Goal: Task Accomplishment & Management: Manage account settings

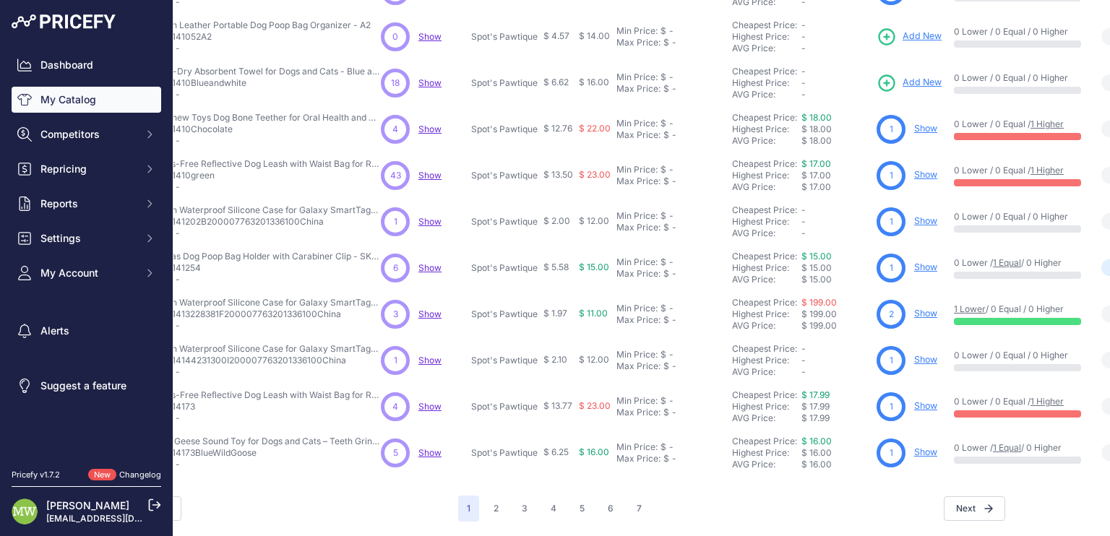
scroll to position [341, 0]
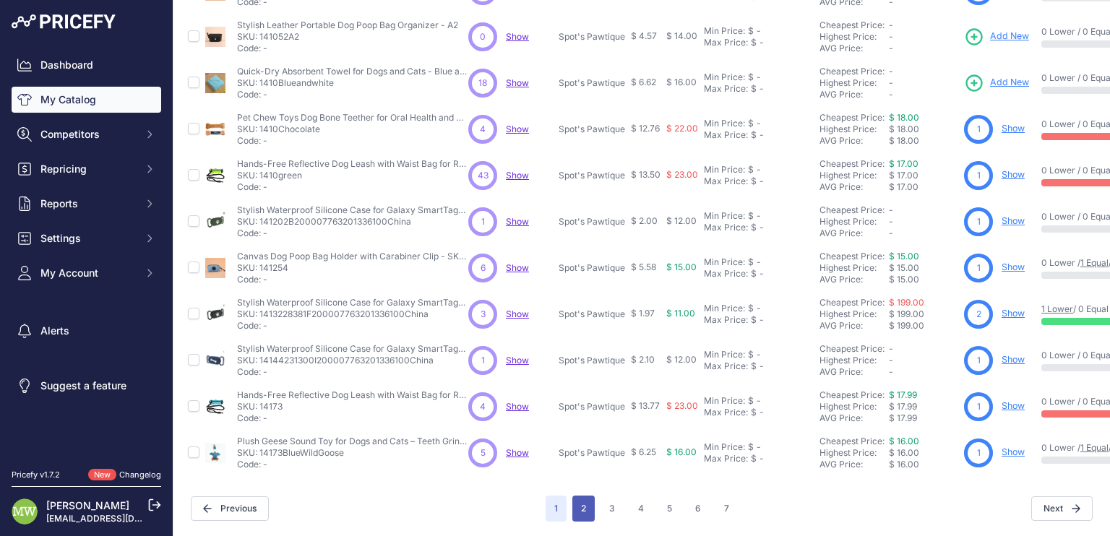
click at [578, 496] on button "2" at bounding box center [583, 509] width 22 height 26
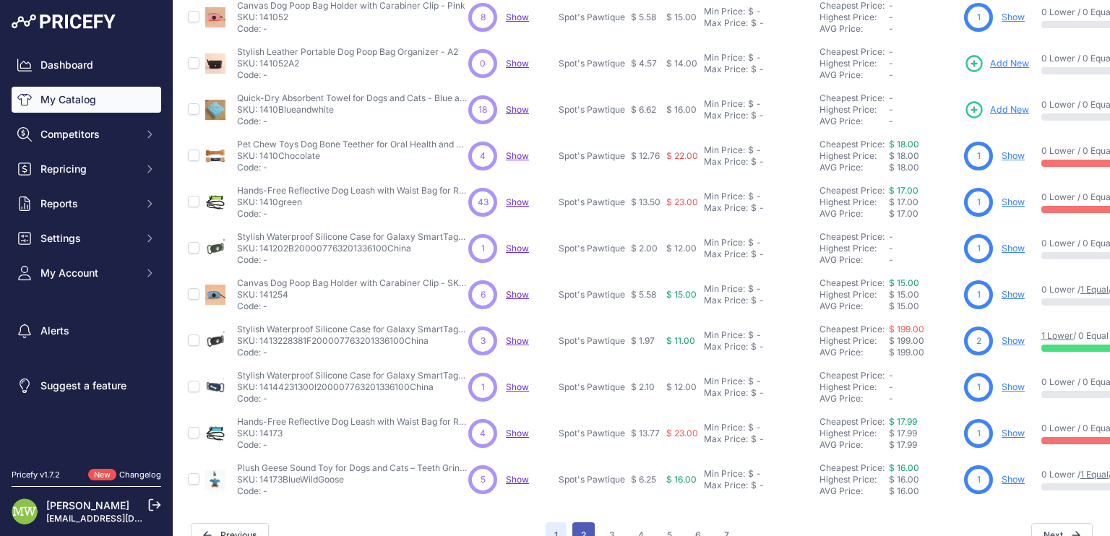
scroll to position [377, 0]
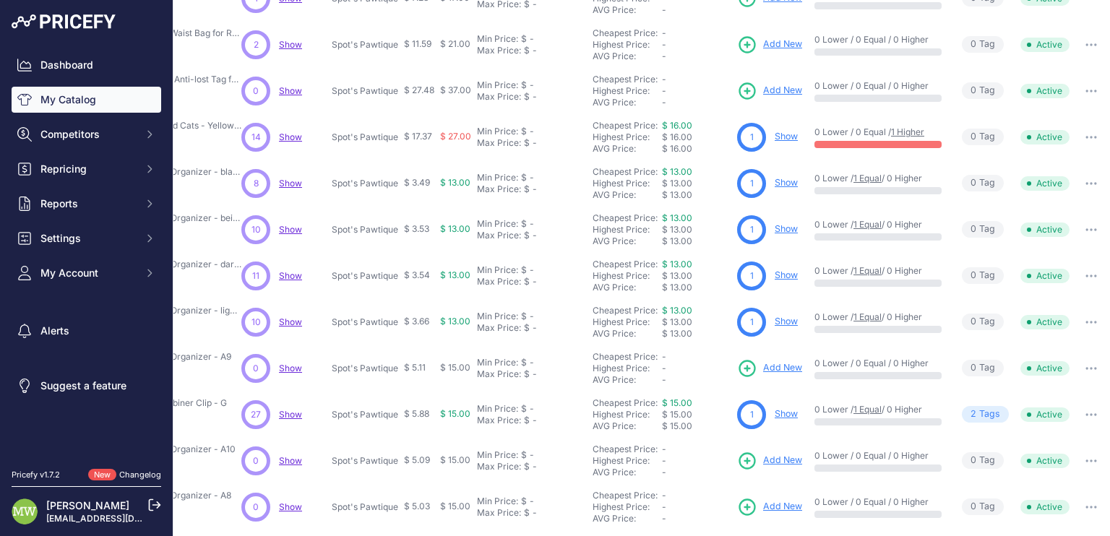
scroll to position [341, 236]
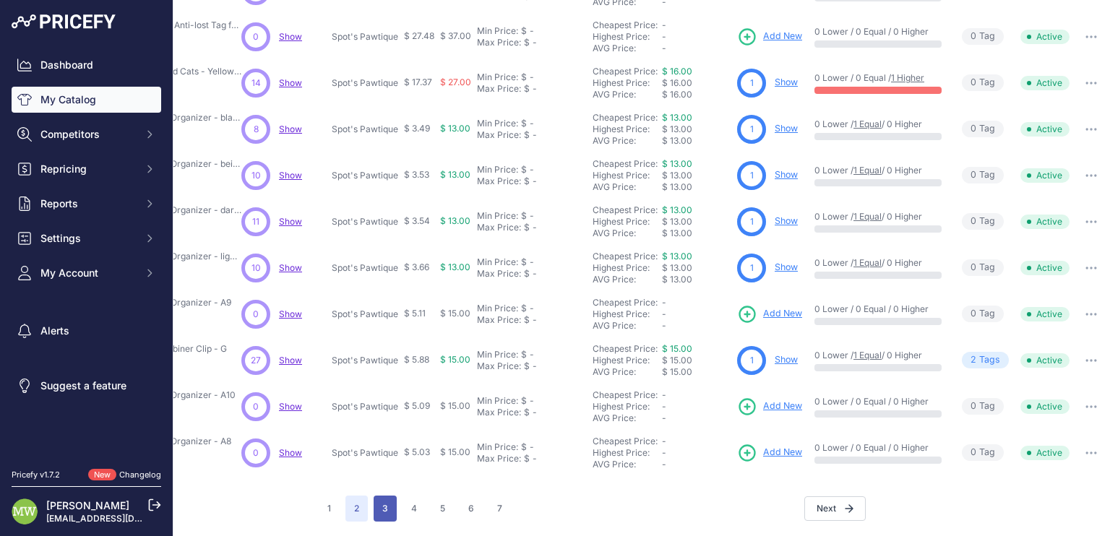
click at [374, 497] on button "3" at bounding box center [385, 509] width 23 height 26
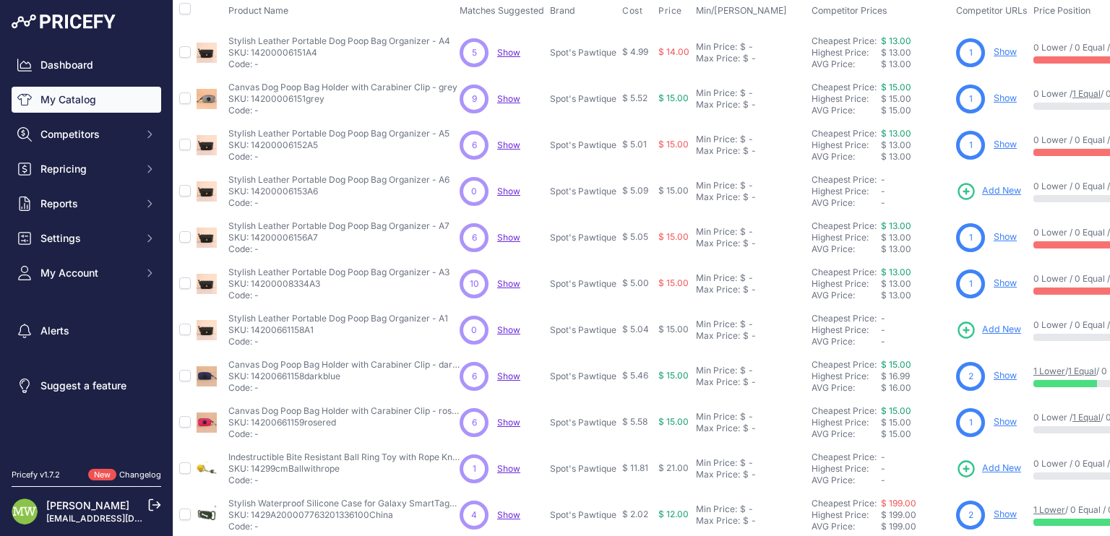
scroll to position [341, 9]
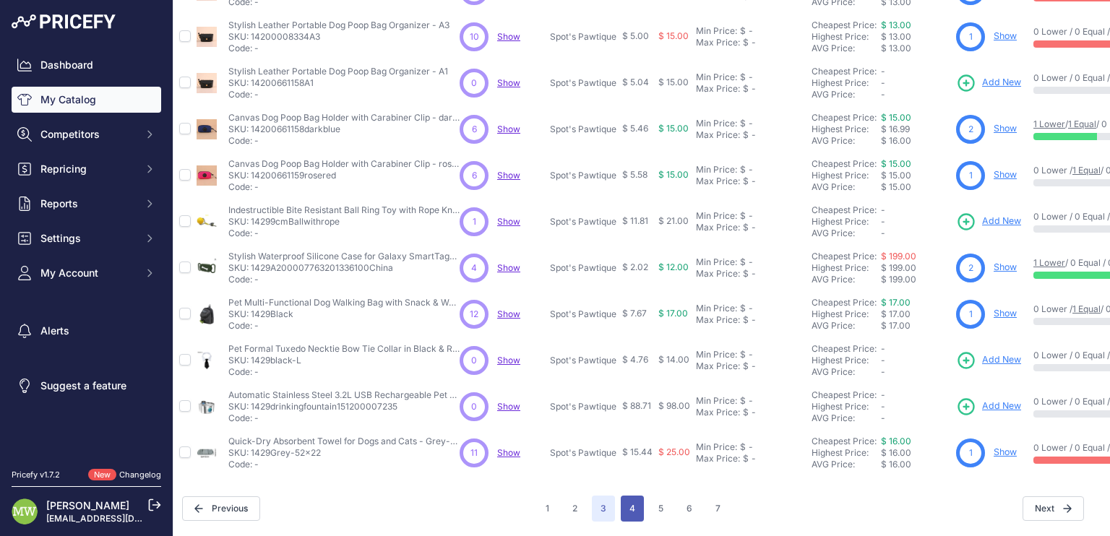
click at [629, 496] on button "4" at bounding box center [632, 509] width 23 height 26
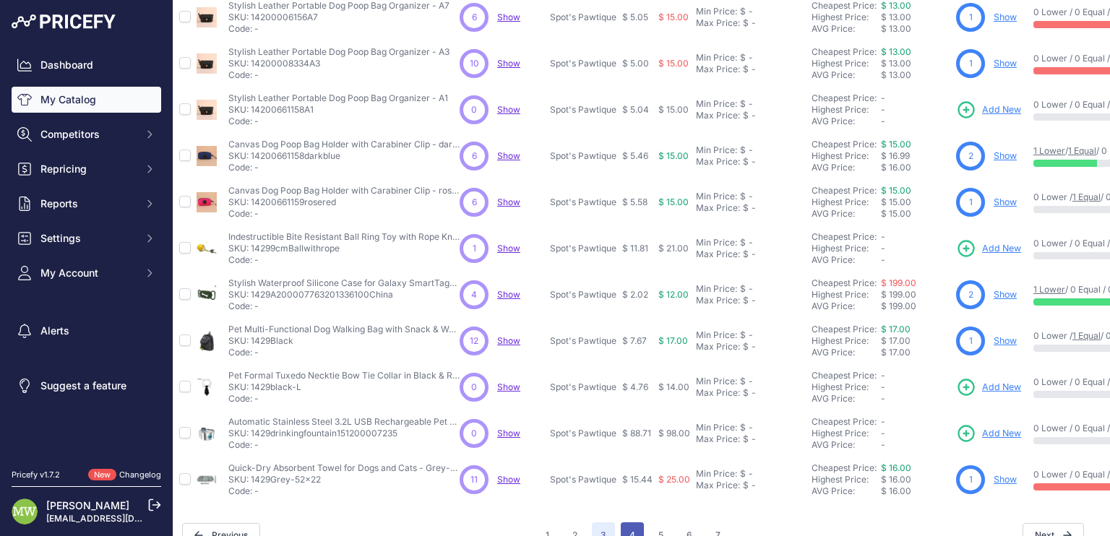
scroll to position [377, 9]
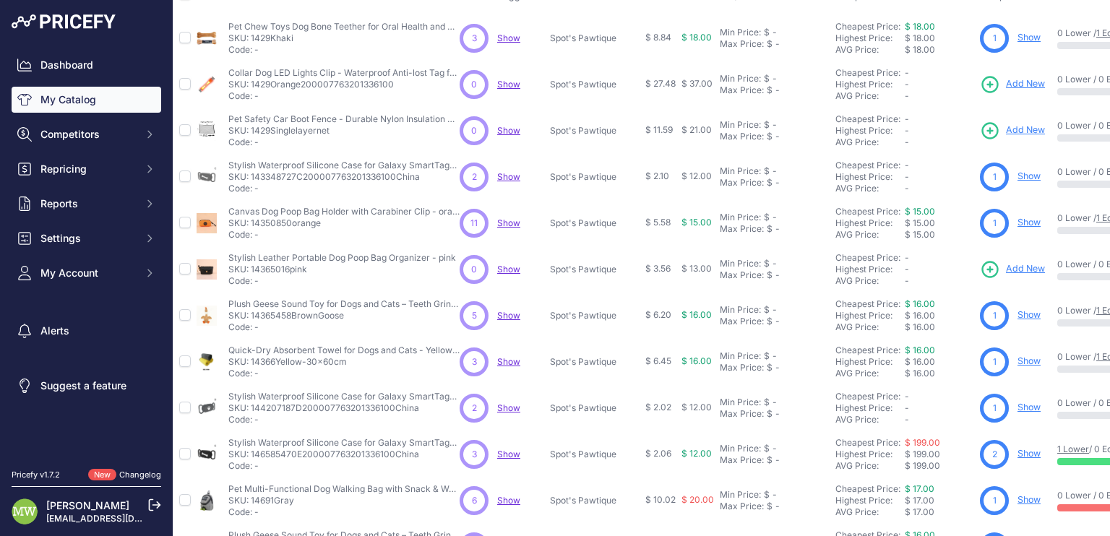
scroll to position [0, 9]
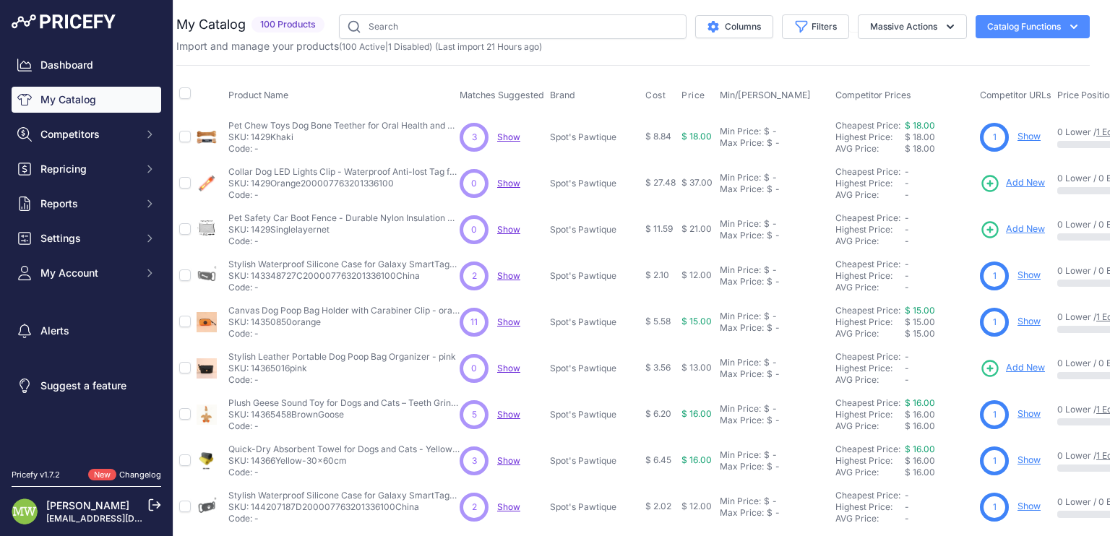
click at [145, 473] on link "Changelog" at bounding box center [140, 475] width 42 height 10
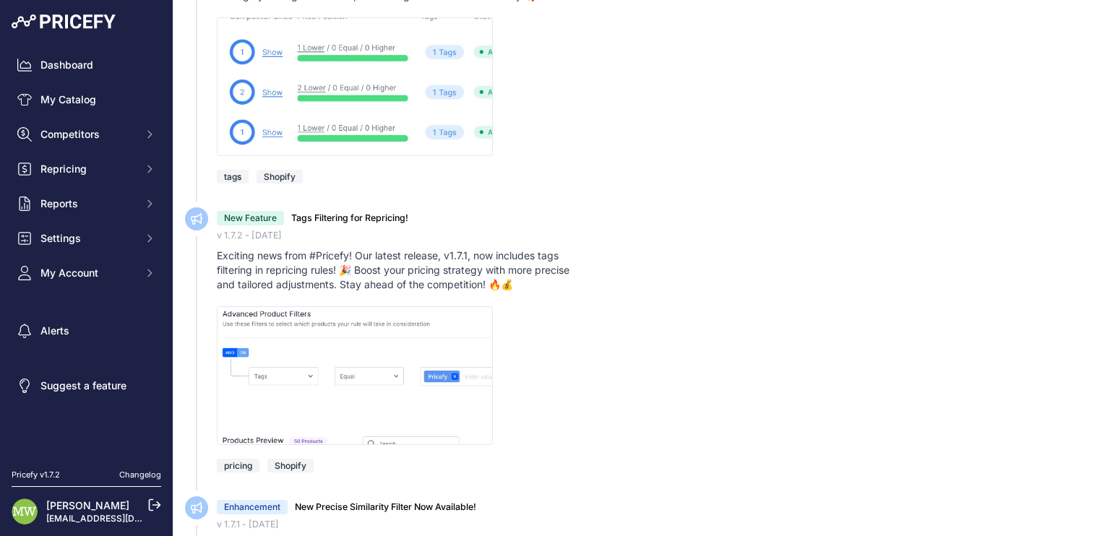
scroll to position [159, 0]
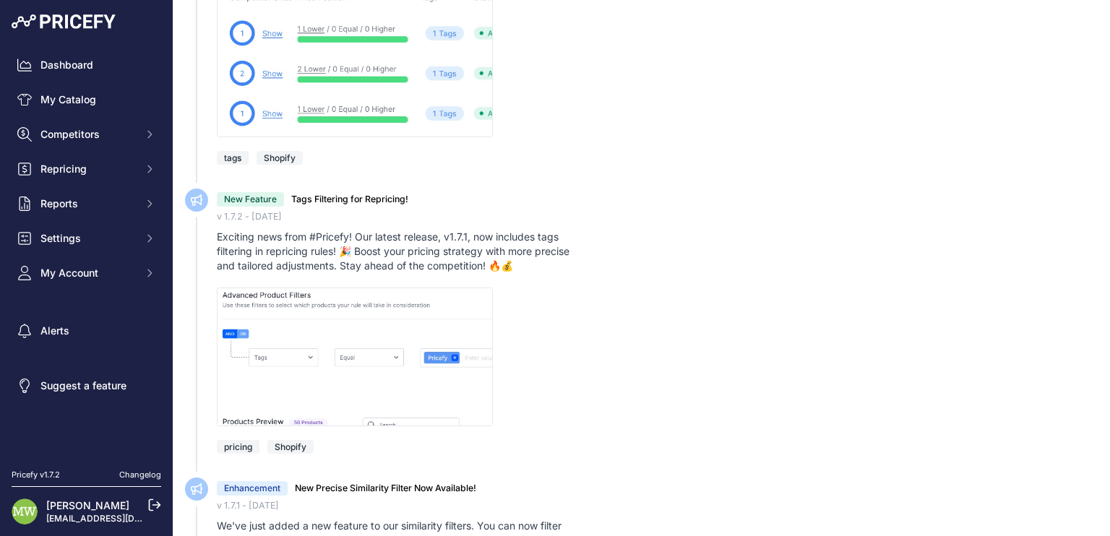
click at [220, 160] on span "tags" at bounding box center [233, 158] width 32 height 14
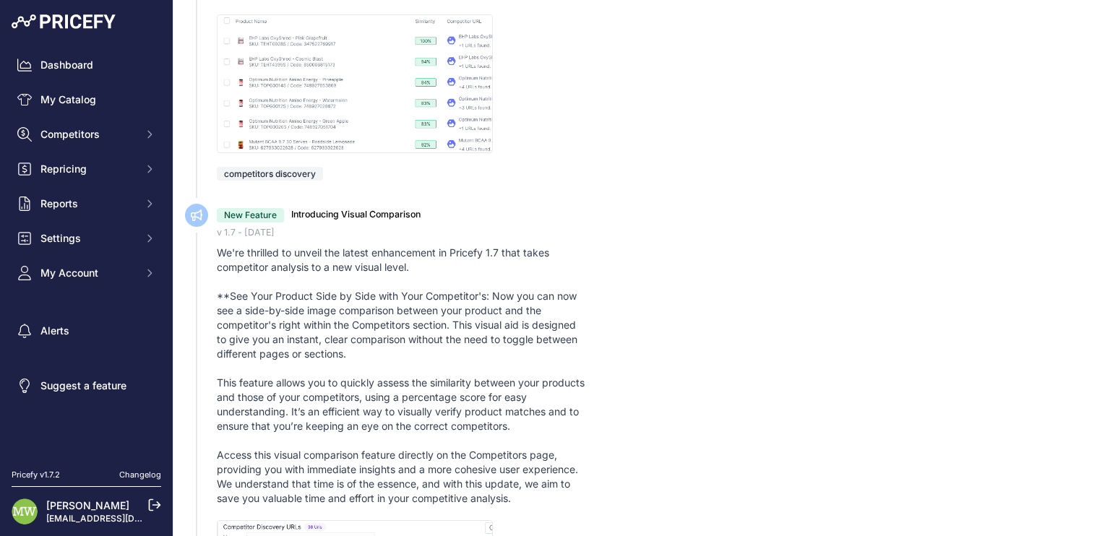
scroll to position [1271, 0]
click at [58, 330] on link "Alerts" at bounding box center [87, 331] width 150 height 26
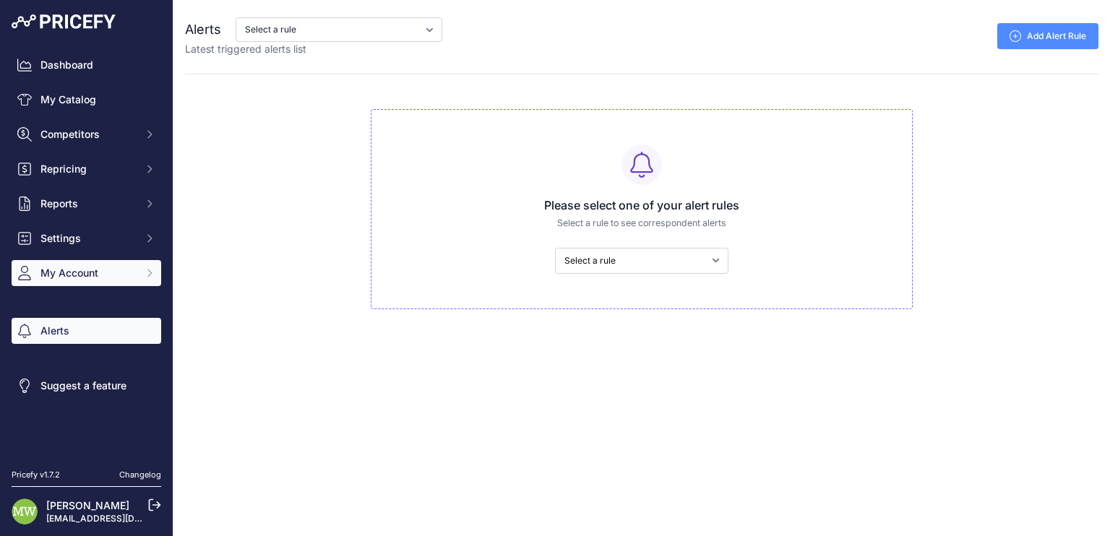
click at [80, 278] on span "My Account" at bounding box center [87, 273] width 95 height 14
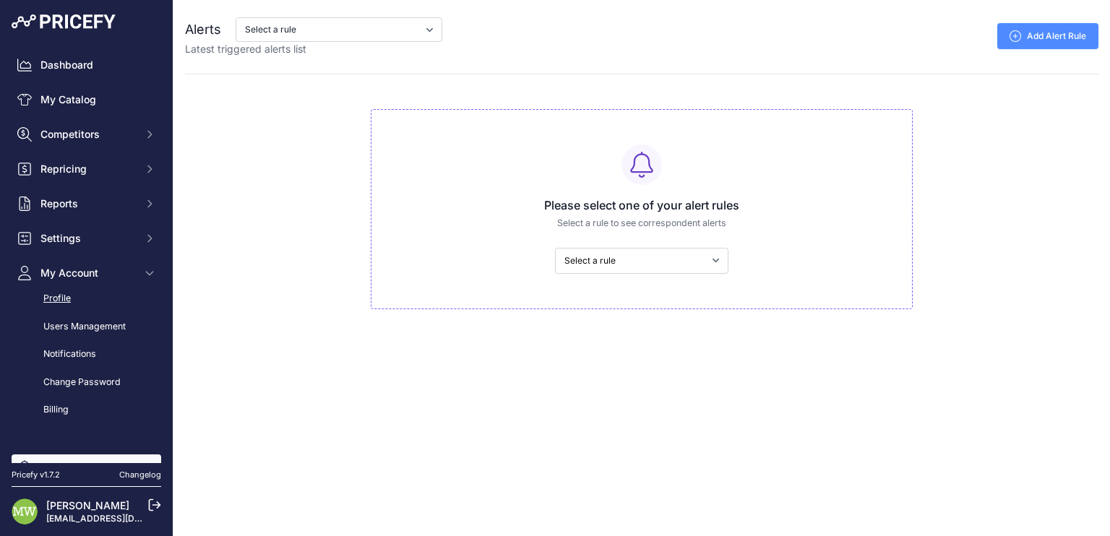
click at [53, 298] on link "Profile" at bounding box center [87, 298] width 150 height 25
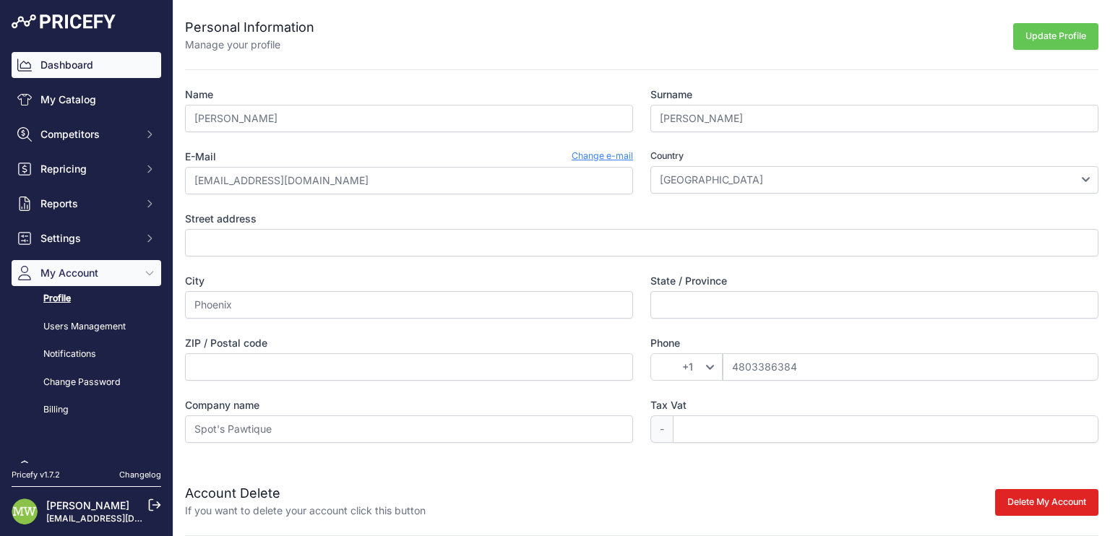
click at [50, 64] on link "Dashboard" at bounding box center [87, 65] width 150 height 26
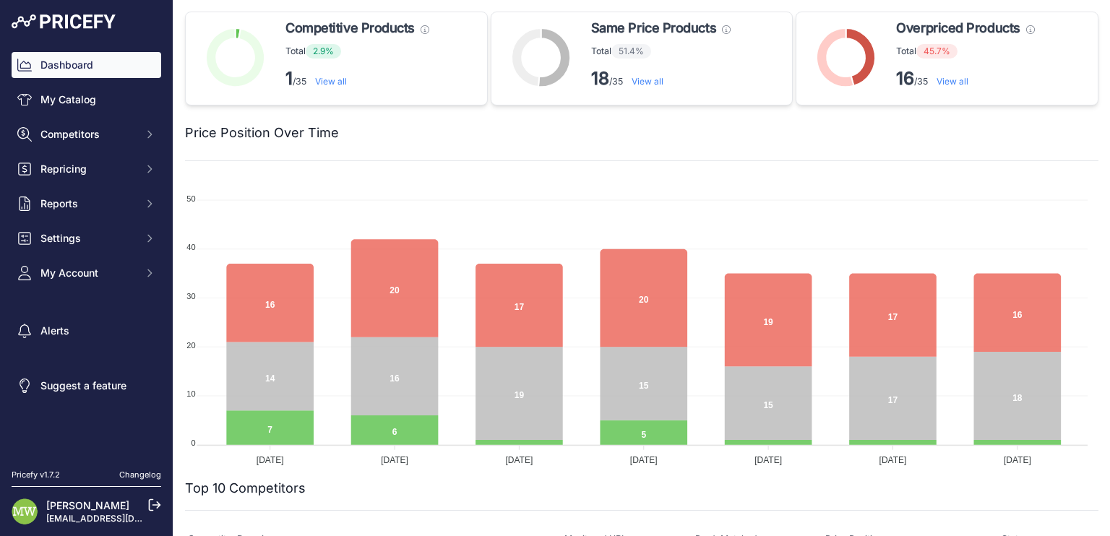
click at [955, 80] on link "View all" at bounding box center [953, 81] width 32 height 11
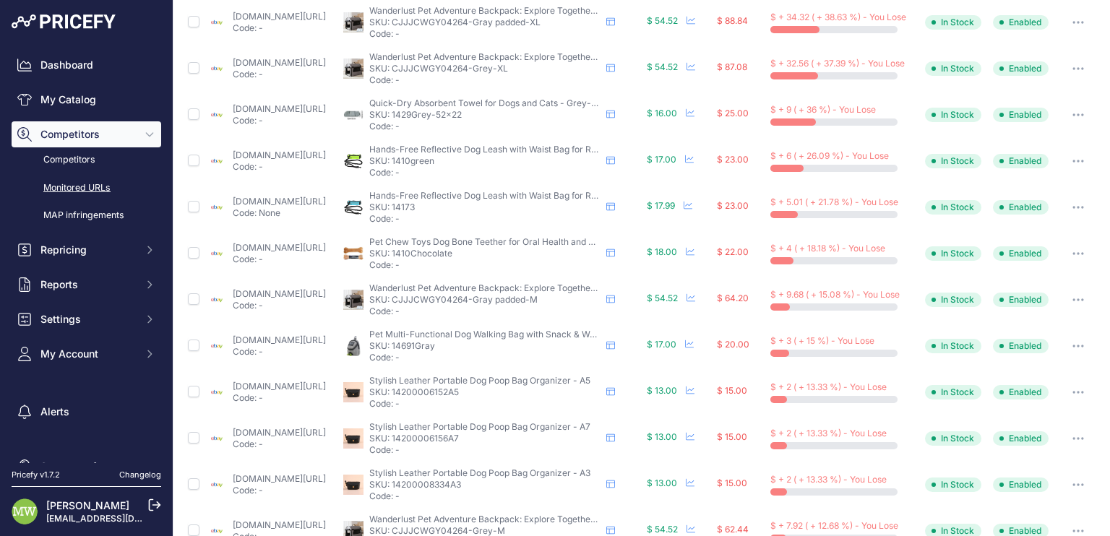
scroll to position [134, 0]
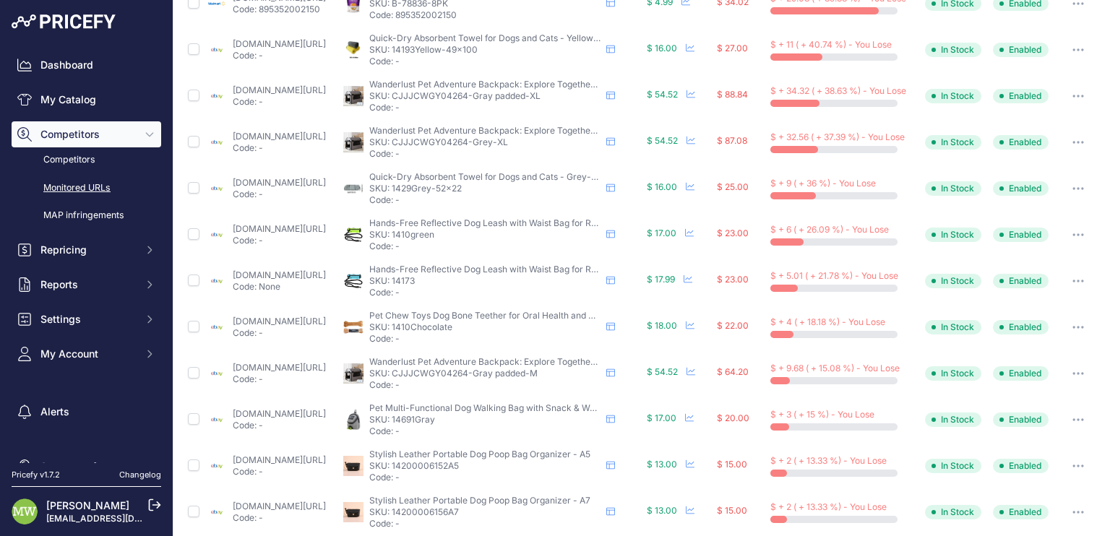
click at [1082, 95] on icon "button" at bounding box center [1082, 95] width 1 height 1
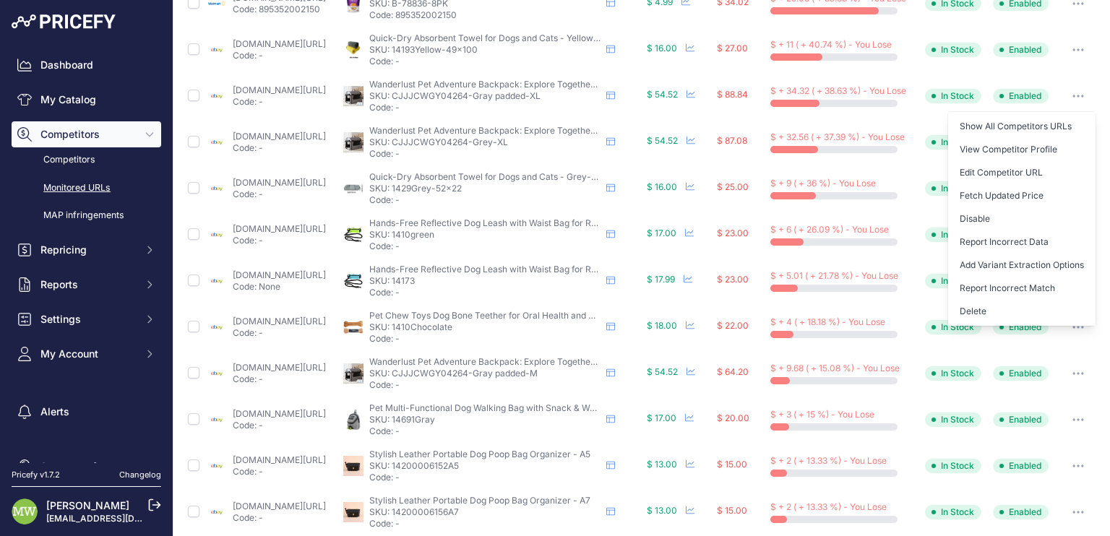
click at [454, 225] on span "Hands-Free Reflective Dog Leash with Waist Bag for Running and Walking - green" at bounding box center [536, 223] width 334 height 11
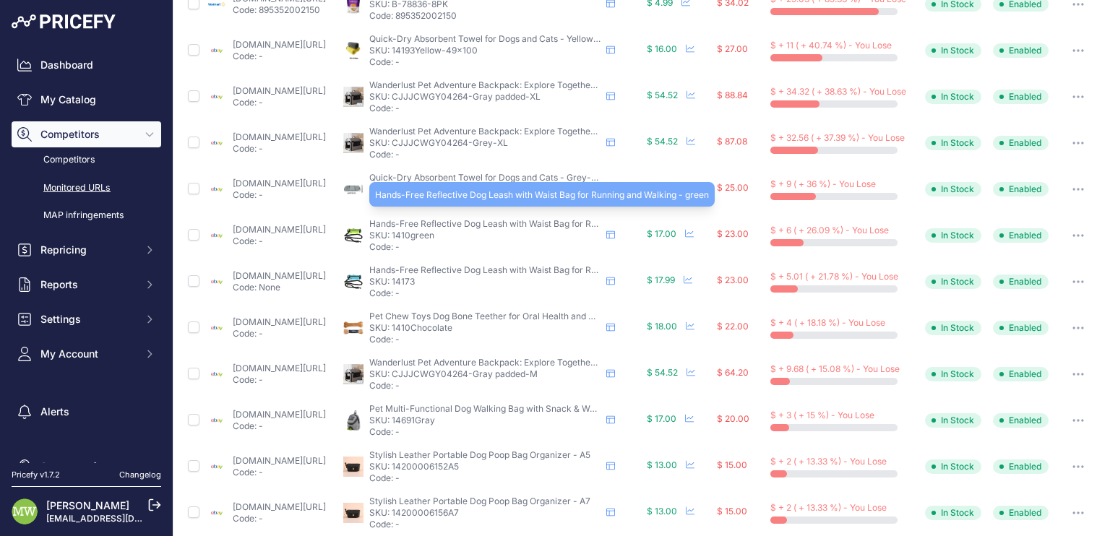
scroll to position [330, 0]
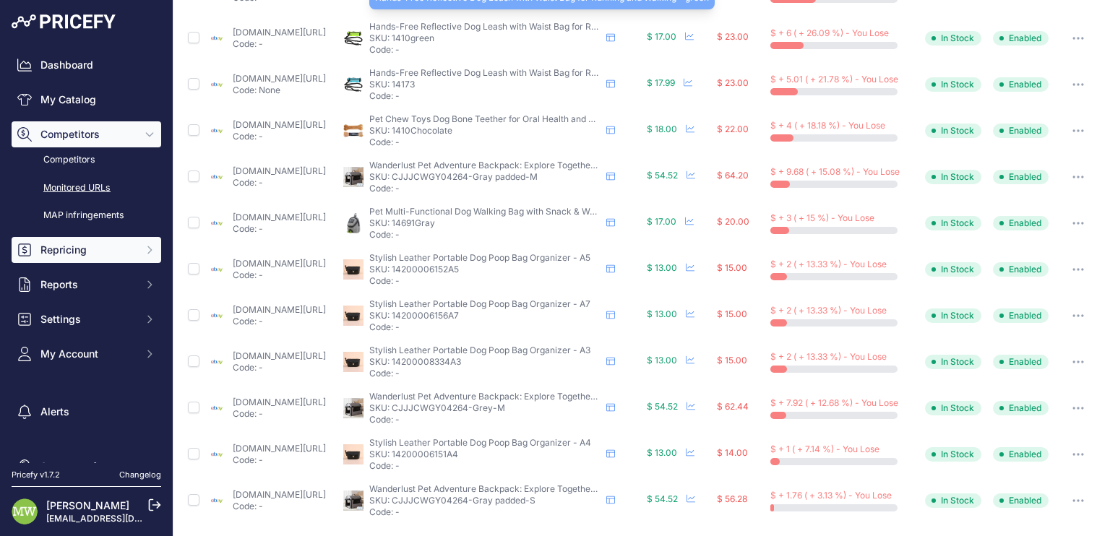
click at [77, 254] on span "Repricing" at bounding box center [87, 250] width 95 height 14
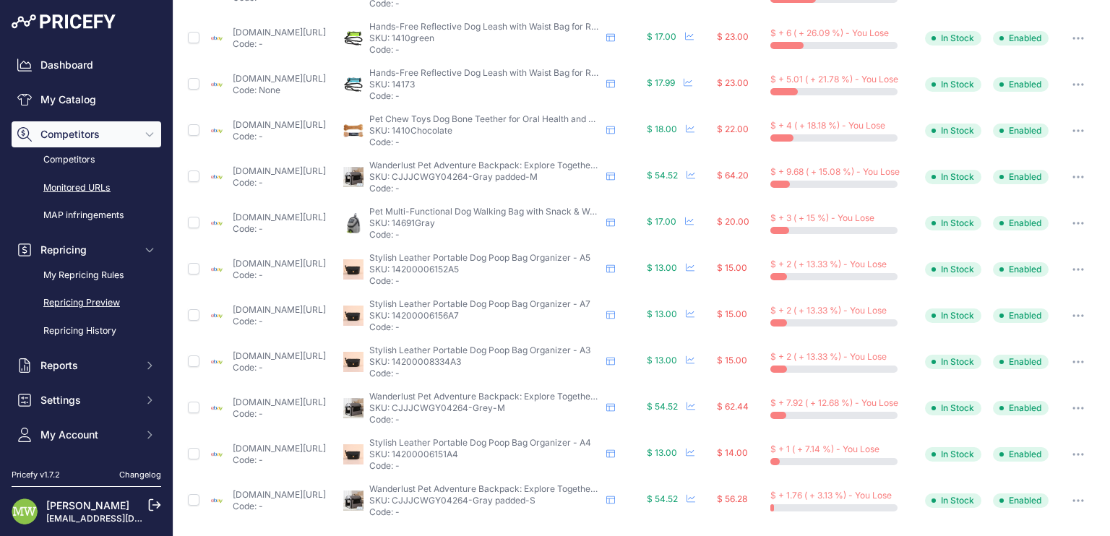
click at [93, 304] on link "Repricing Preview" at bounding box center [87, 303] width 150 height 25
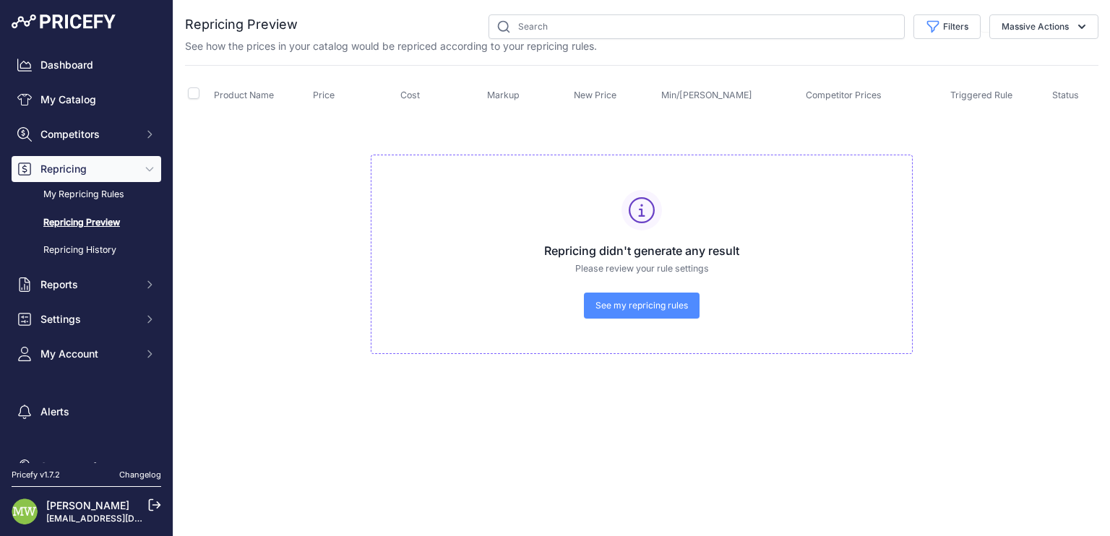
click at [99, 171] on span "Repricing" at bounding box center [87, 169] width 95 height 14
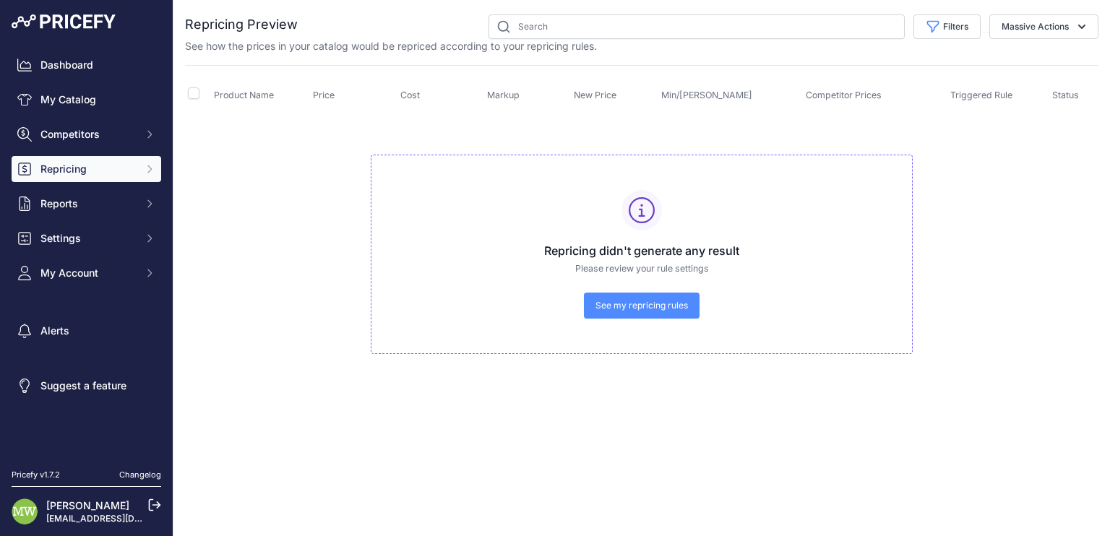
click at [156, 171] on button "Repricing" at bounding box center [87, 169] width 150 height 26
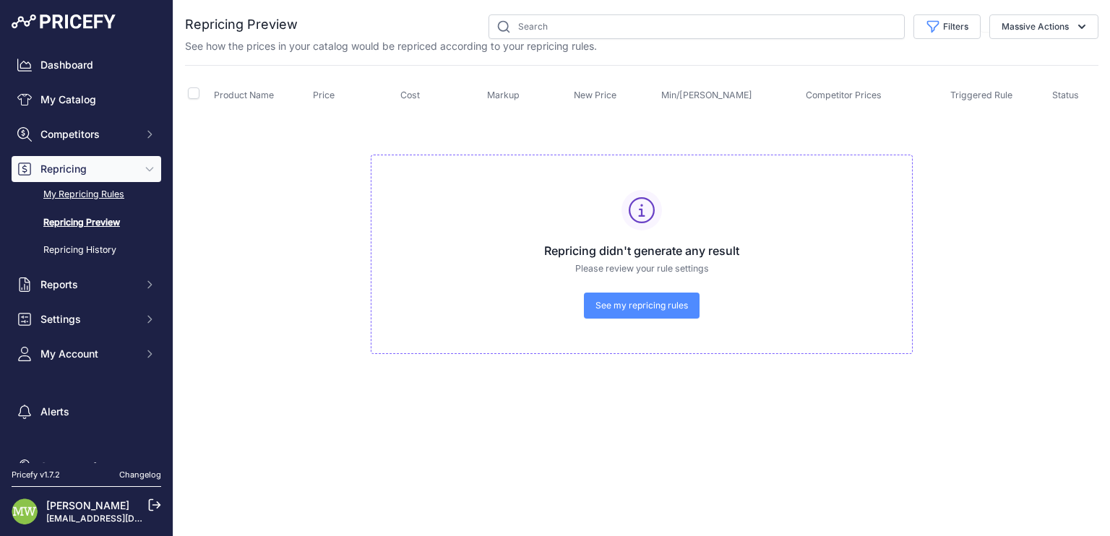
click at [84, 197] on link "My Repricing Rules" at bounding box center [87, 194] width 150 height 25
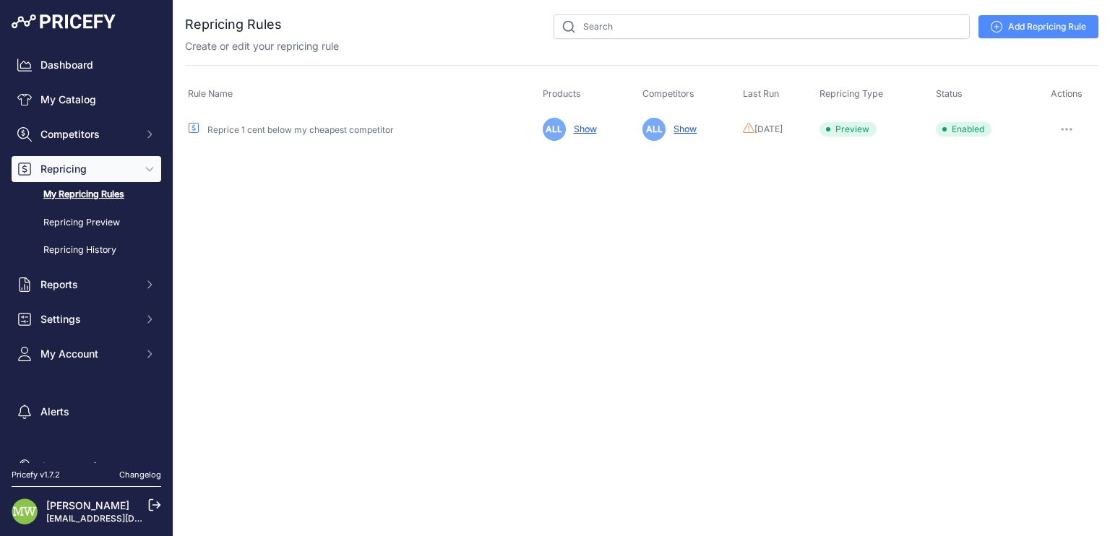
click at [673, 124] on link "Show" at bounding box center [682, 129] width 29 height 11
